Goal: Check status

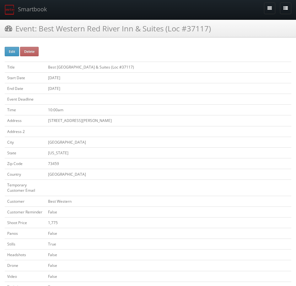
drag, startPoint x: 203, startPoint y: 29, endPoint x: 186, endPoint y: 30, distance: 16.7
click at [186, 30] on h3 "Event: Best Western Red River Inn & Suites (Loc #37117)" at bounding box center [108, 28] width 206 height 11
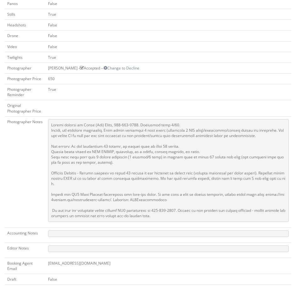
scroll to position [251, 0]
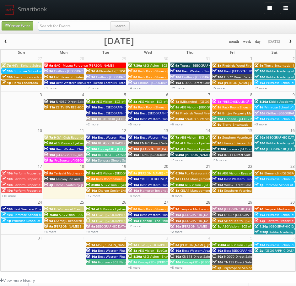
click at [61, 25] on input "text" at bounding box center [74, 26] width 73 height 9
paste input "TXP82"
type input "TXP82"
click at [122, 22] on button "Search" at bounding box center [119, 25] width 19 height 9
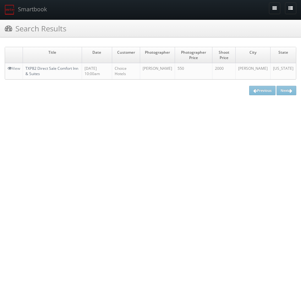
click at [60, 67] on link "TXP82 Direct Sale Comfort Inn & Suites" at bounding box center [51, 71] width 53 height 11
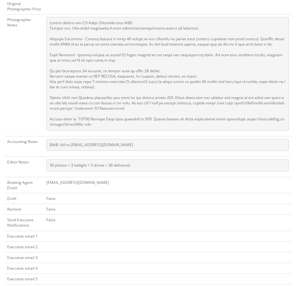
scroll to position [345, 0]
